Goal: Task Accomplishment & Management: Use online tool/utility

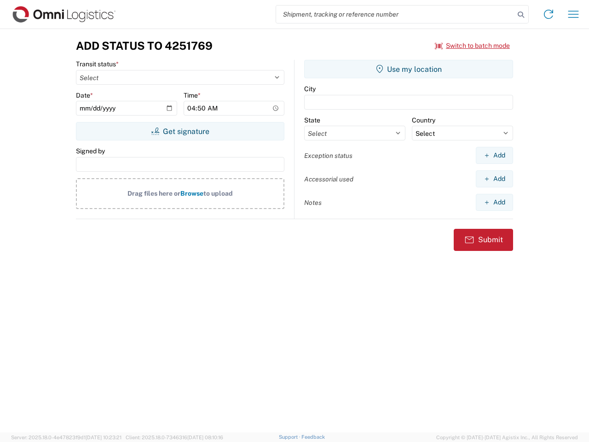
click at [395, 14] on input "search" at bounding box center [395, 14] width 238 height 17
click at [521, 15] on icon at bounding box center [521, 14] width 13 height 13
click at [549, 14] on icon at bounding box center [548, 14] width 15 height 15
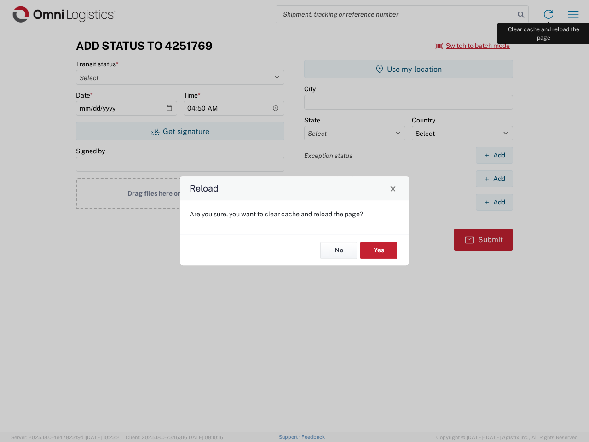
click at [574, 14] on div "Reload Are you sure, you want to clear cache and reload the page? No Yes" at bounding box center [294, 221] width 589 height 442
click at [473, 46] on div "Reload Are you sure, you want to clear cache and reload the page? No Yes" at bounding box center [294, 221] width 589 height 442
click at [180, 131] on div "Reload Are you sure, you want to clear cache and reload the page? No Yes" at bounding box center [294, 221] width 589 height 442
click at [409, 69] on div "Reload Are you sure, you want to clear cache and reload the page? No Yes" at bounding box center [294, 221] width 589 height 442
click at [494, 155] on div "Reload Are you sure, you want to clear cache and reload the page? No Yes" at bounding box center [294, 221] width 589 height 442
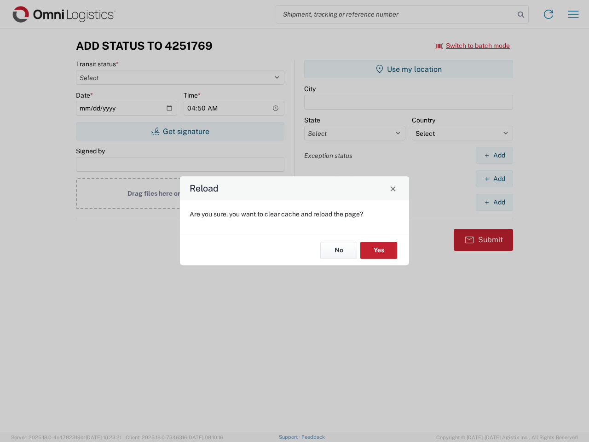
click at [494, 179] on div "Reload Are you sure, you want to clear cache and reload the page? No Yes" at bounding box center [294, 221] width 589 height 442
click at [494, 202] on div "Reload Are you sure, you want to clear cache and reload the page? No Yes" at bounding box center [294, 221] width 589 height 442
